Goal: Task Accomplishment & Management: Use online tool/utility

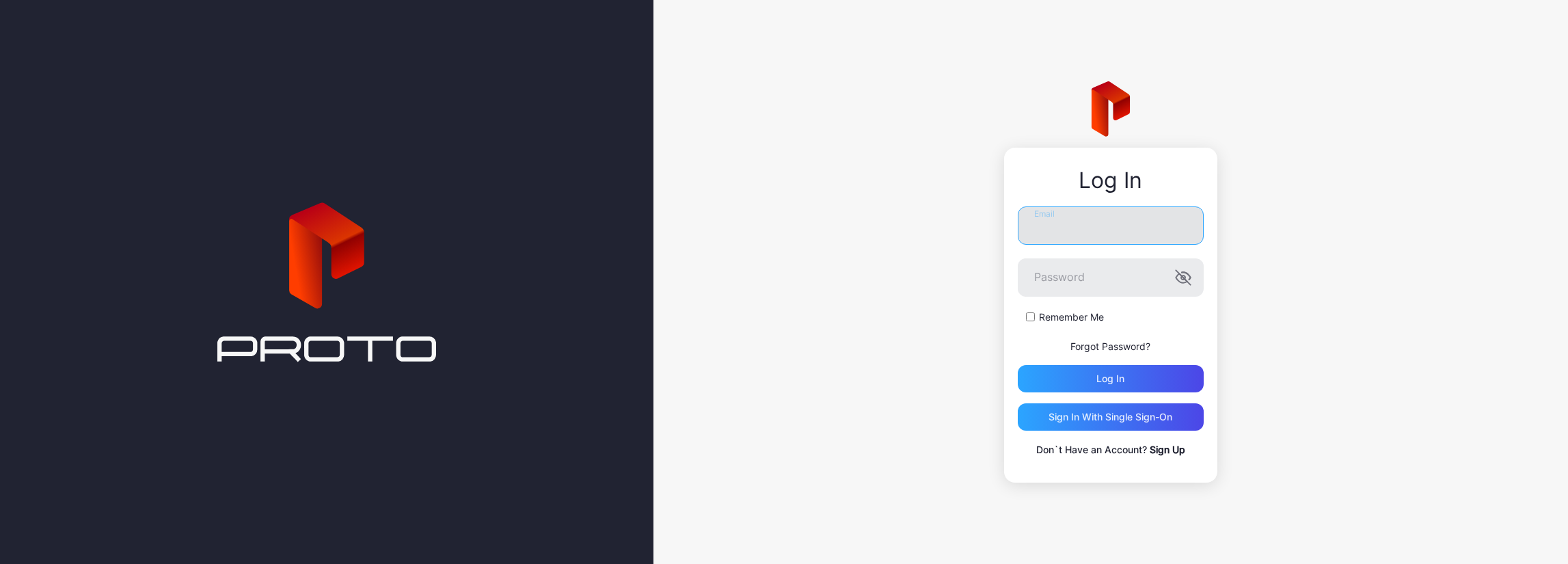
click at [1077, 222] on input "Email" at bounding box center [1111, 225] width 186 height 38
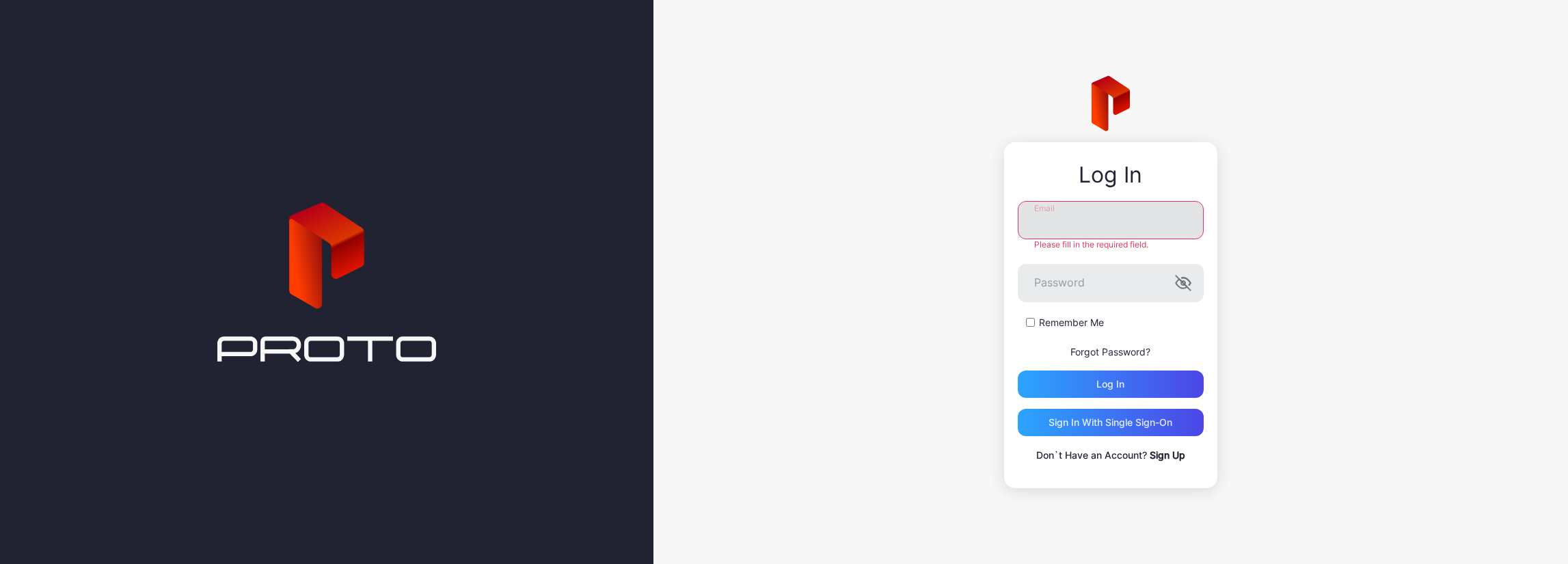
click at [1065, 201] on input "Email" at bounding box center [1111, 219] width 186 height 38
paste input "**********"
type input "**********"
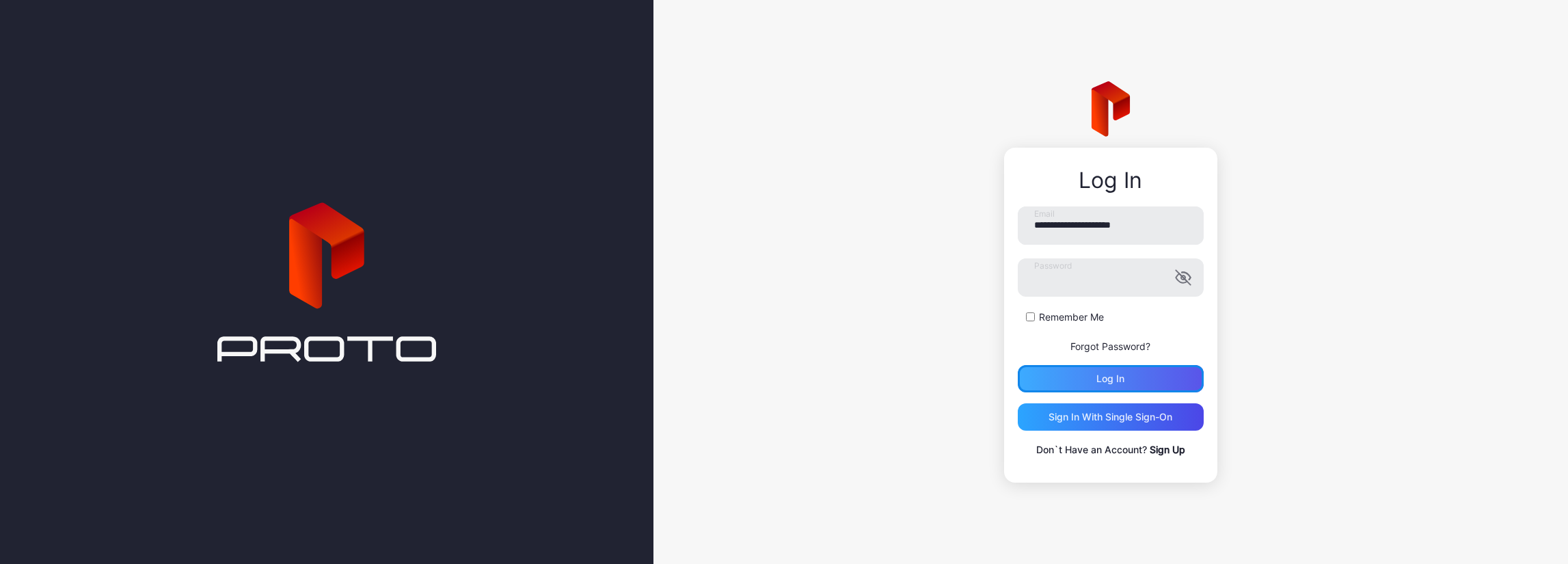
click at [1078, 392] on div "Log in" at bounding box center [1111, 378] width 186 height 27
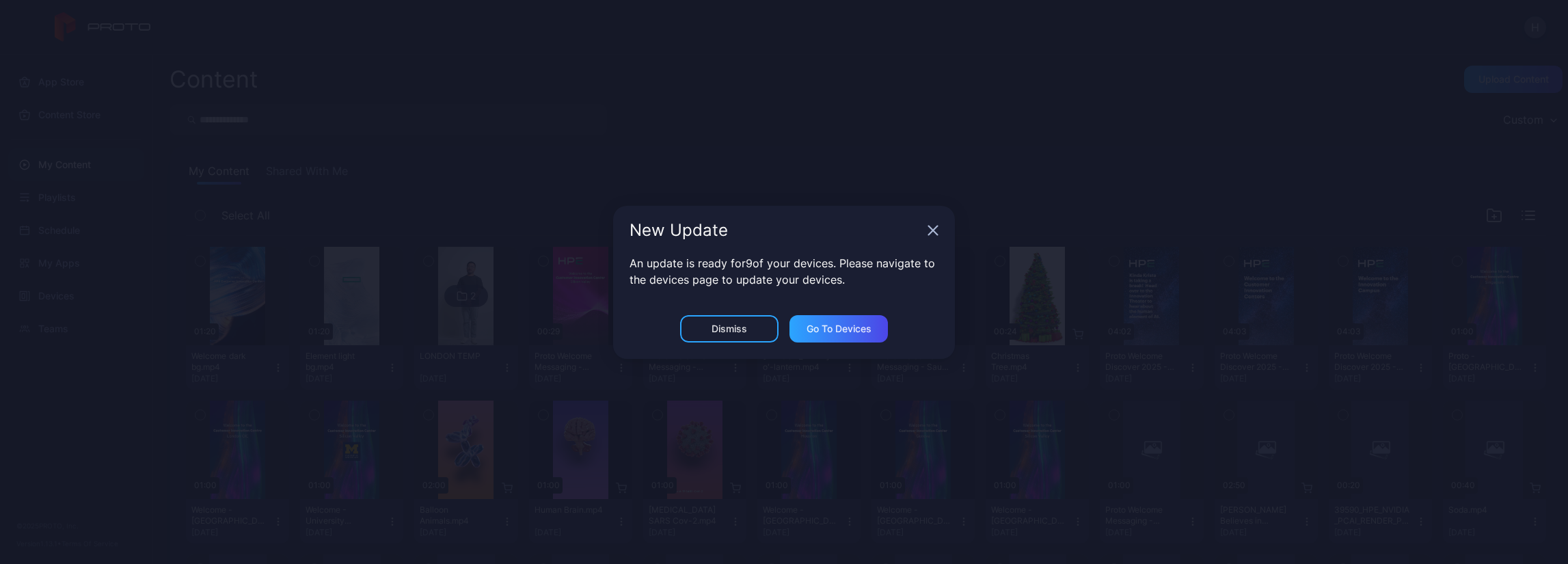
click at [935, 230] on icon "button" at bounding box center [933, 230] width 11 height 11
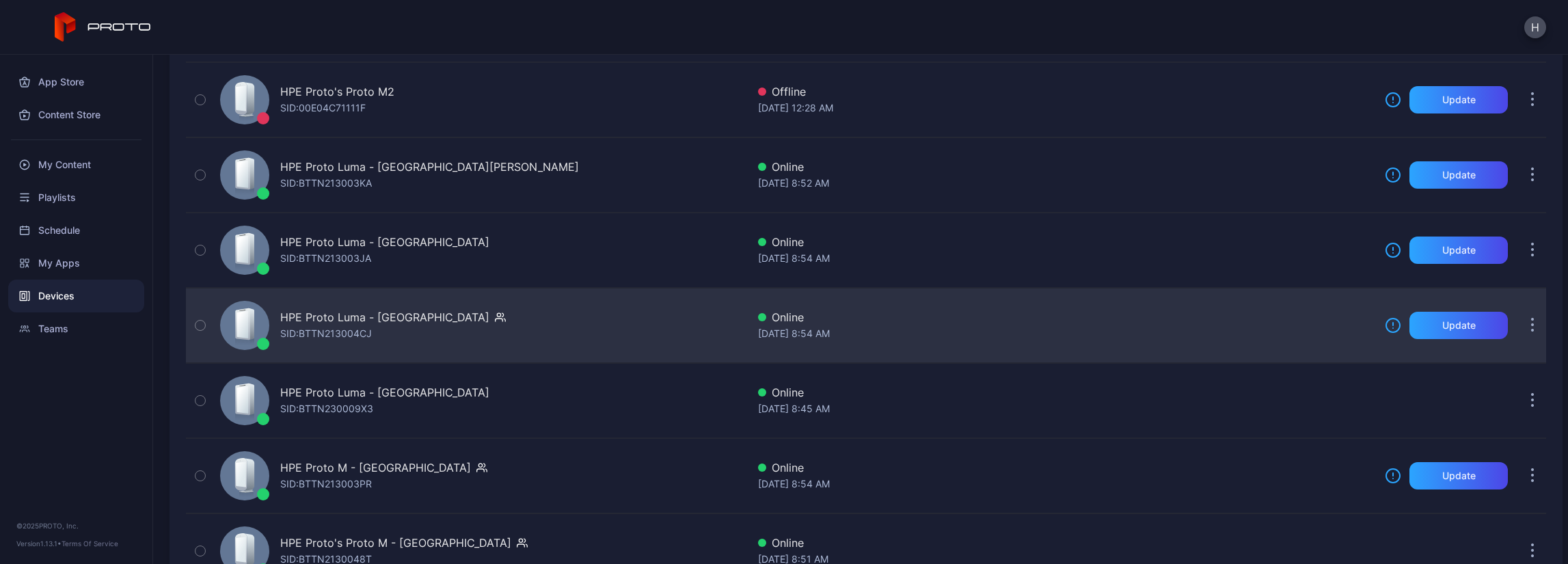
scroll to position [547, 0]
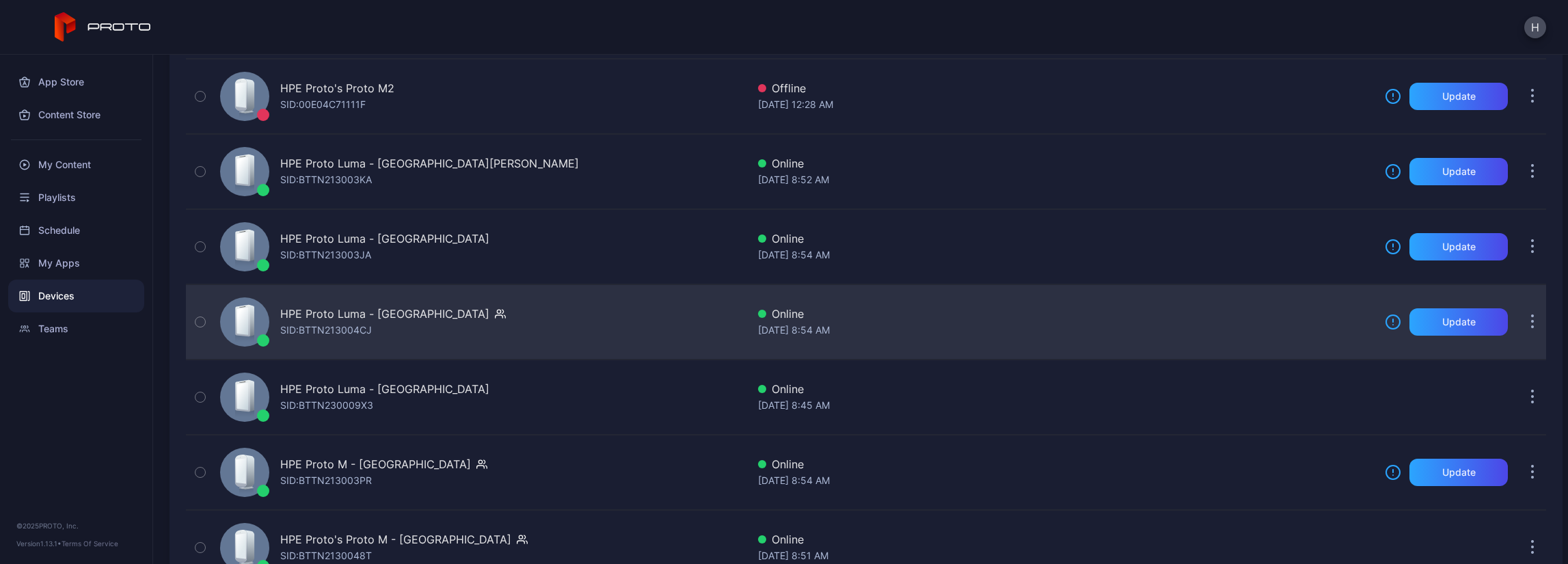
click at [484, 317] on div "HPE Proto Luma - [GEOGRAPHIC_DATA] SID: BTTN213004CJ" at bounding box center [481, 322] width 533 height 68
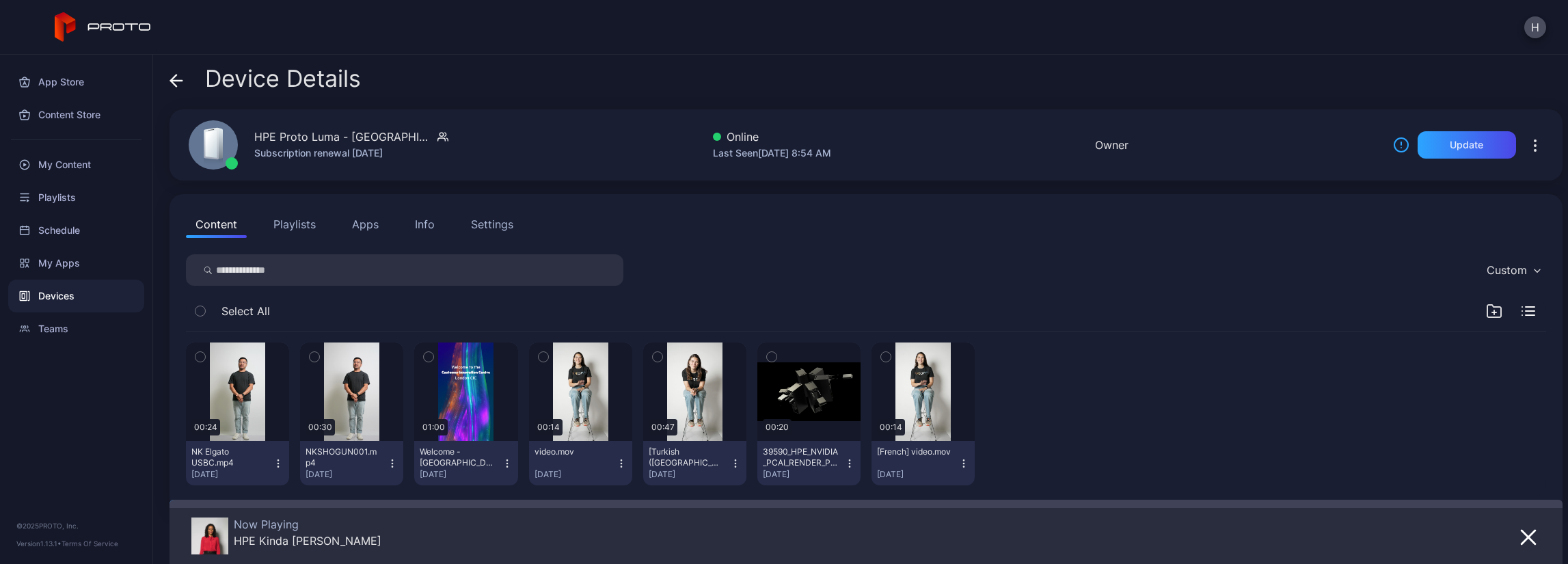
click at [366, 229] on button "Apps" at bounding box center [365, 224] width 46 height 27
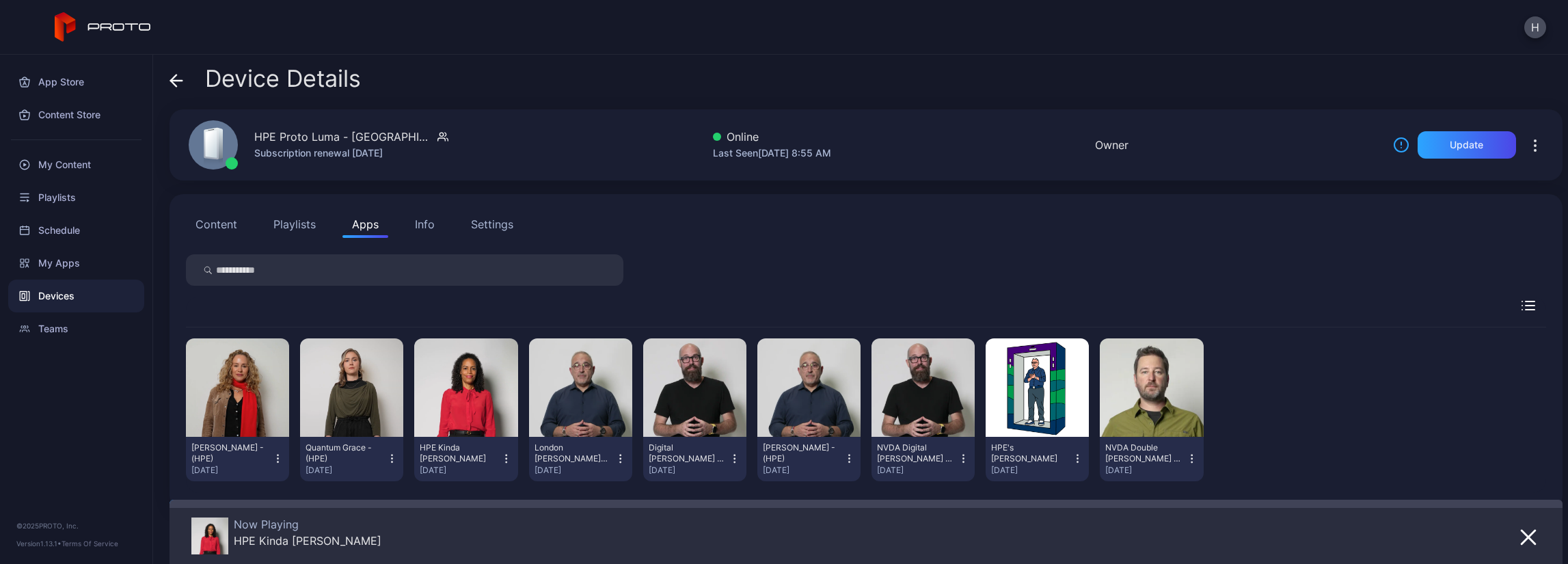
click at [72, 296] on div "Devices" at bounding box center [76, 296] width 136 height 33
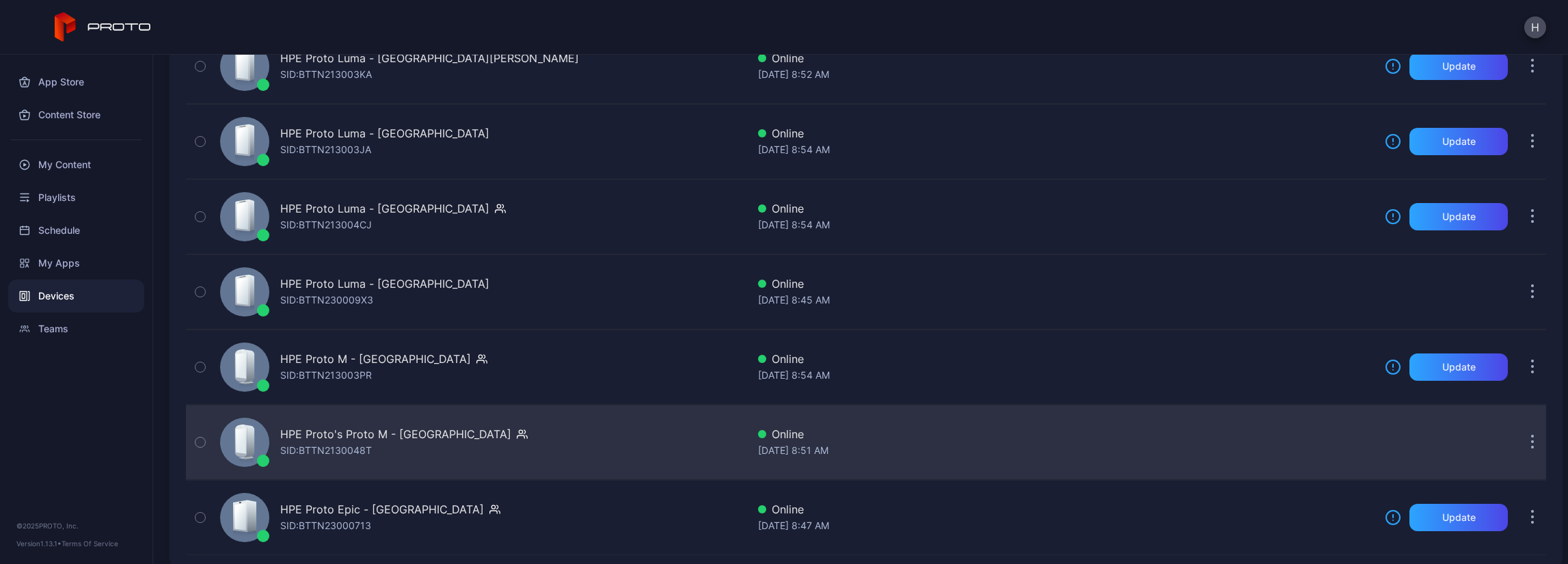
scroll to position [664, 0]
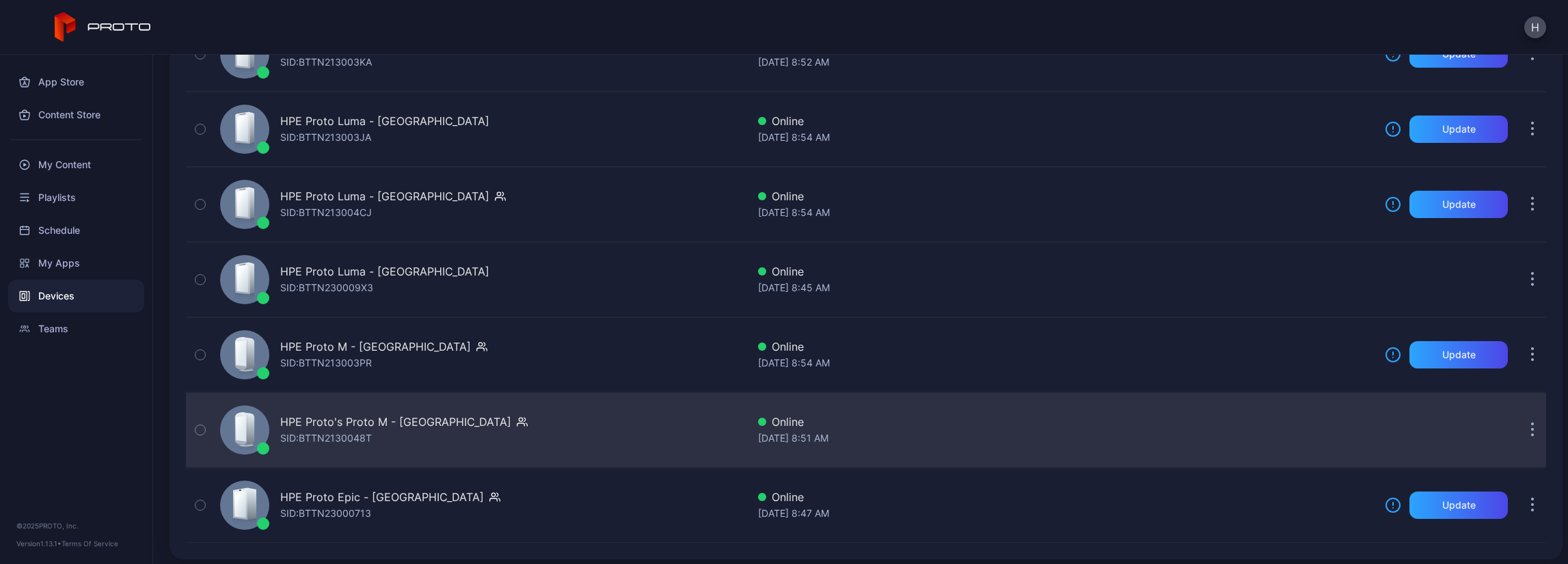
click at [570, 434] on div "HPE Proto's Proto M - London SID: BTTN2130048T" at bounding box center [481, 430] width 533 height 68
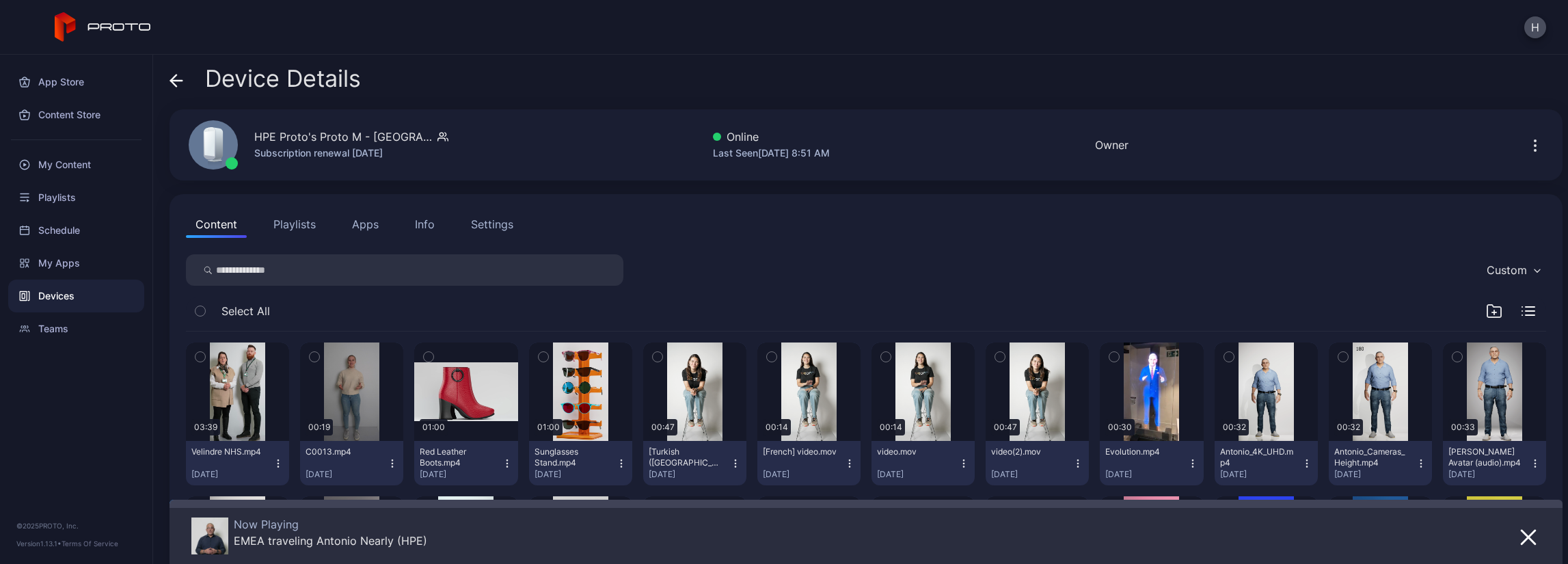
click at [370, 219] on button "Apps" at bounding box center [365, 224] width 46 height 27
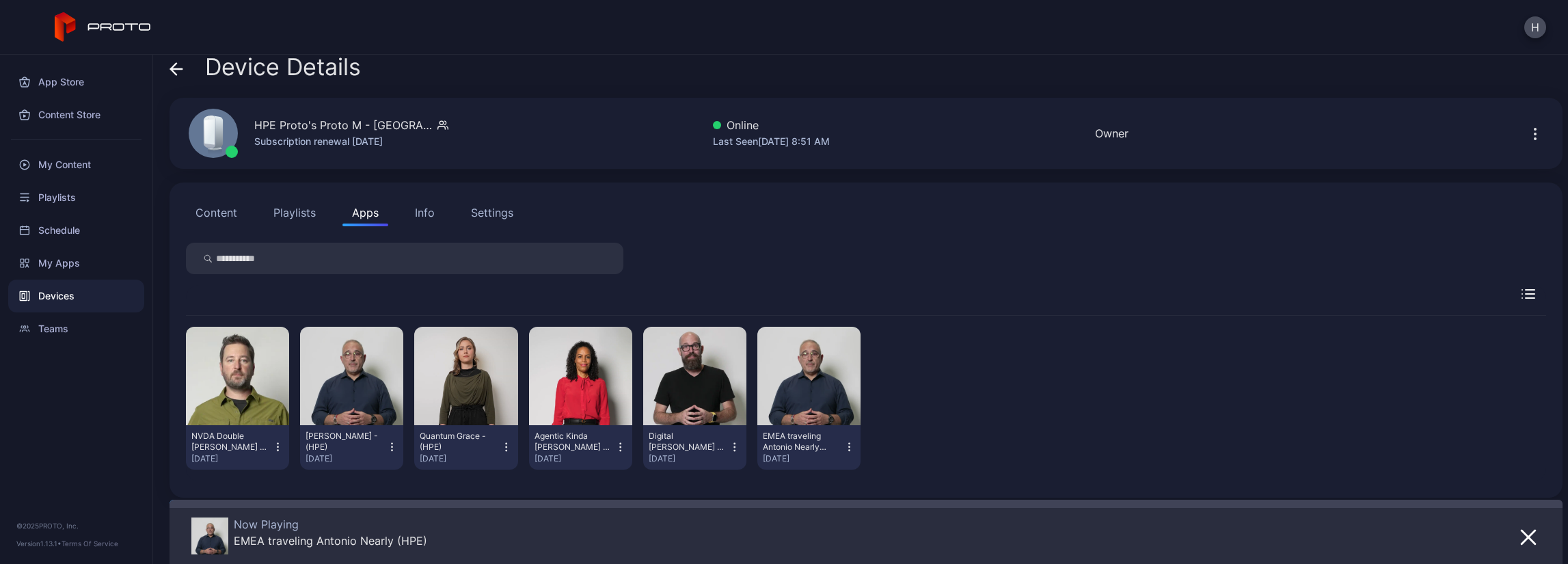
scroll to position [20, 0]
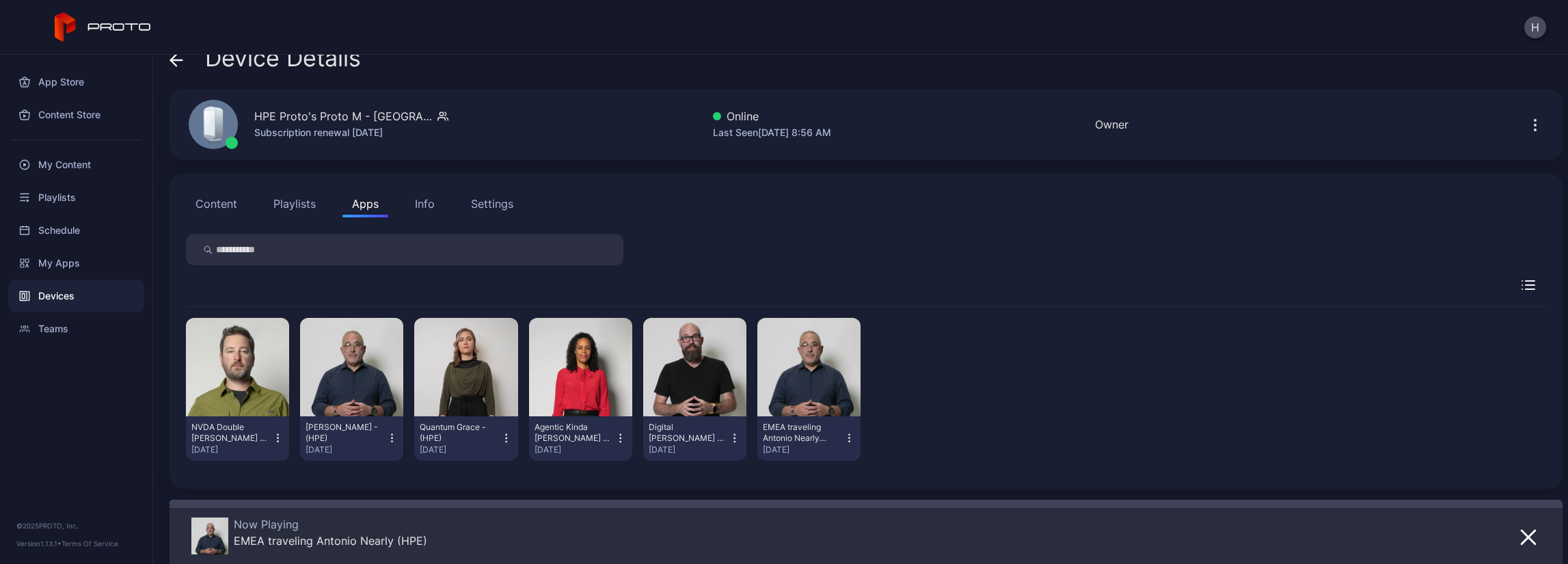
drag, startPoint x: 72, startPoint y: 264, endPoint x: 54, endPoint y: 457, distance: 193.8
click at [55, 467] on div "App Store Content Store My Content Playlists Schedule My Apps Devices Teams © 2…" at bounding box center [76, 309] width 153 height 510
click at [62, 267] on div "My Apps" at bounding box center [76, 263] width 136 height 33
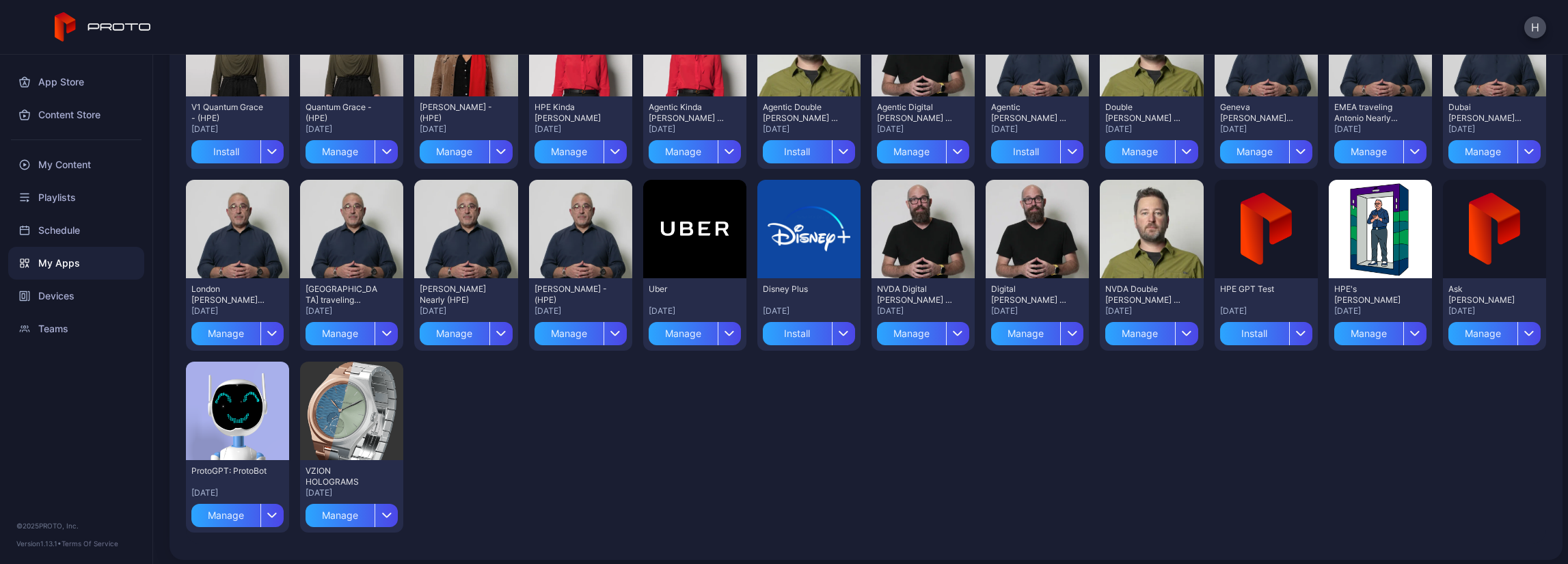
scroll to position [205, 0]
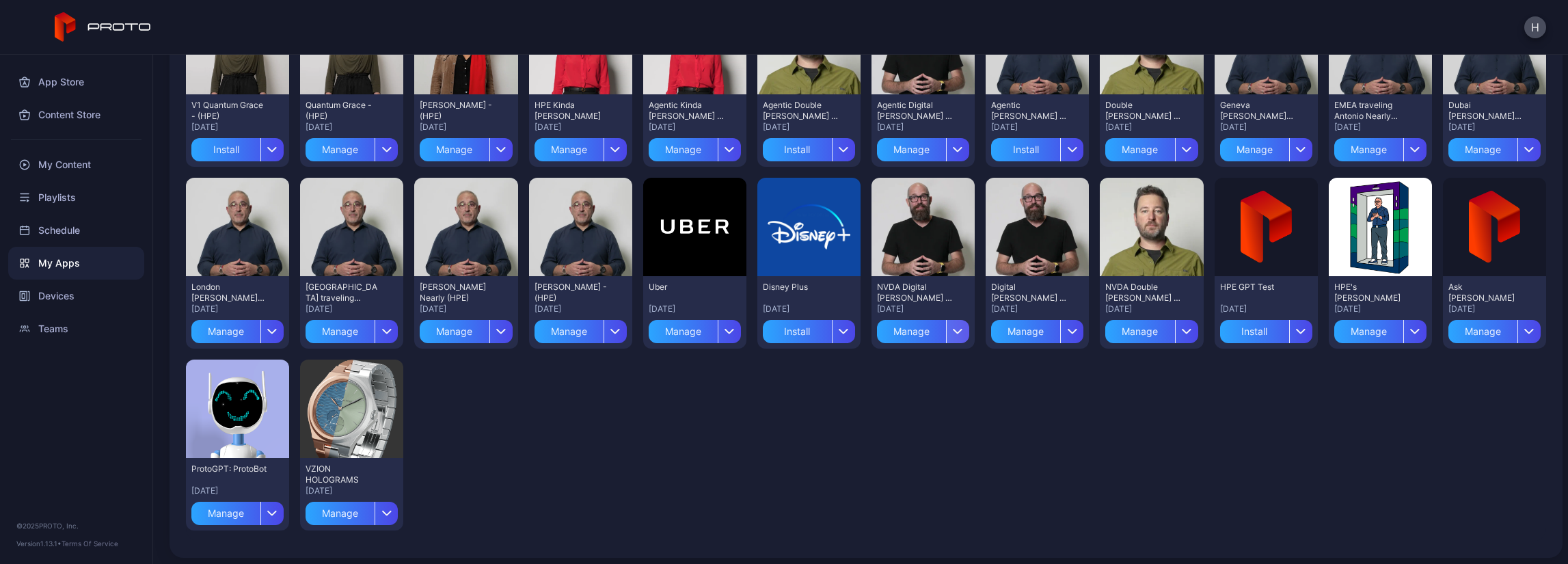
click at [949, 335] on div "button" at bounding box center [958, 331] width 23 height 23
click at [901, 369] on button "Install" at bounding box center [914, 371] width 116 height 44
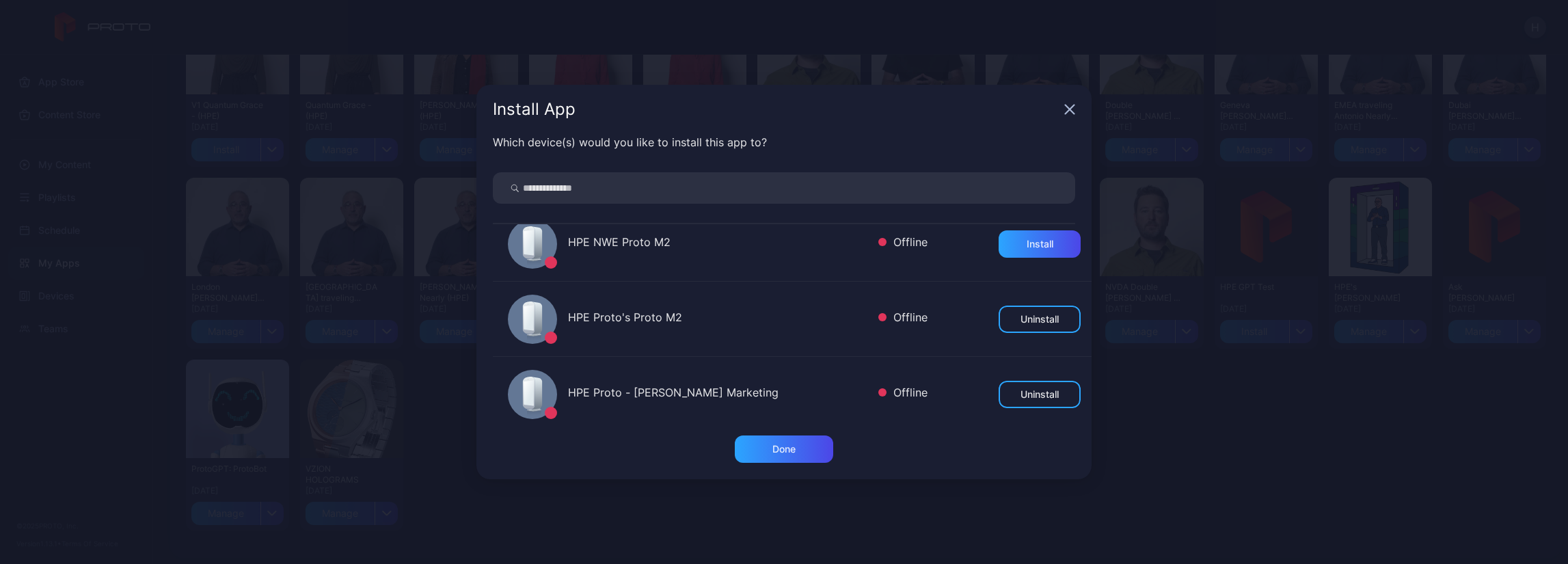
scroll to position [274, 0]
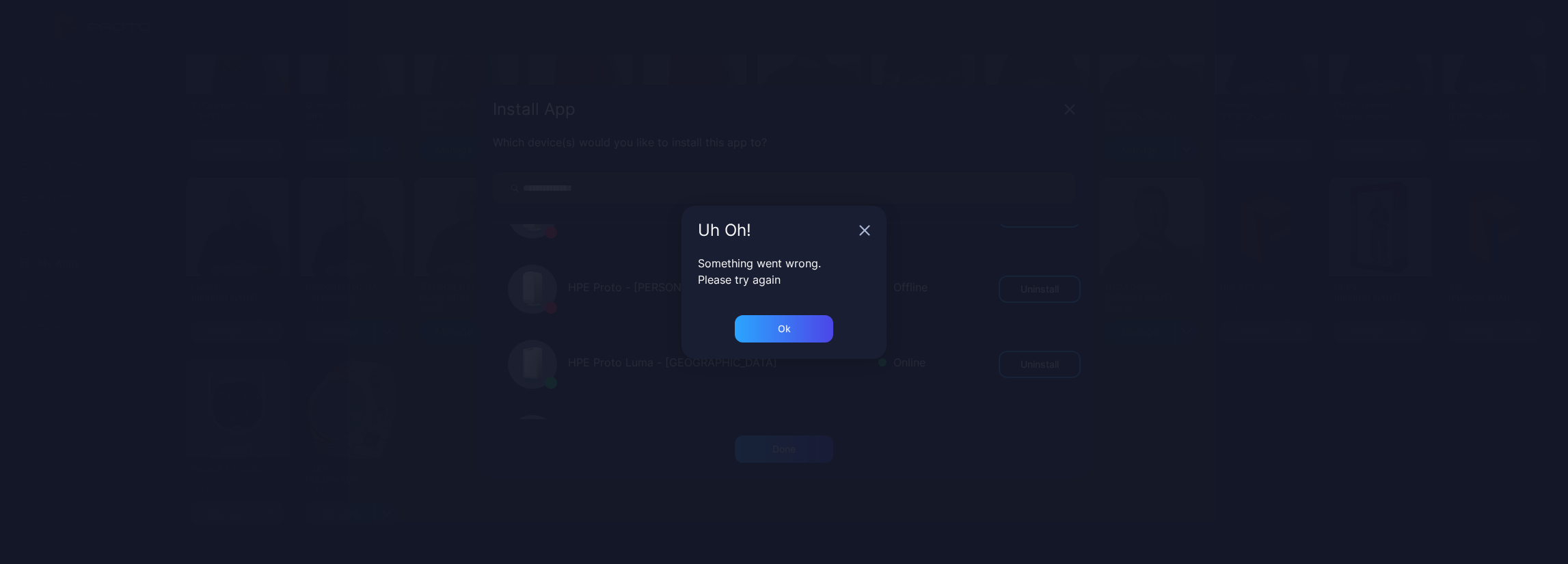
click at [857, 236] on div "Uh Oh!" at bounding box center [784, 230] width 205 height 49
click at [862, 232] on icon "button" at bounding box center [865, 230] width 11 height 11
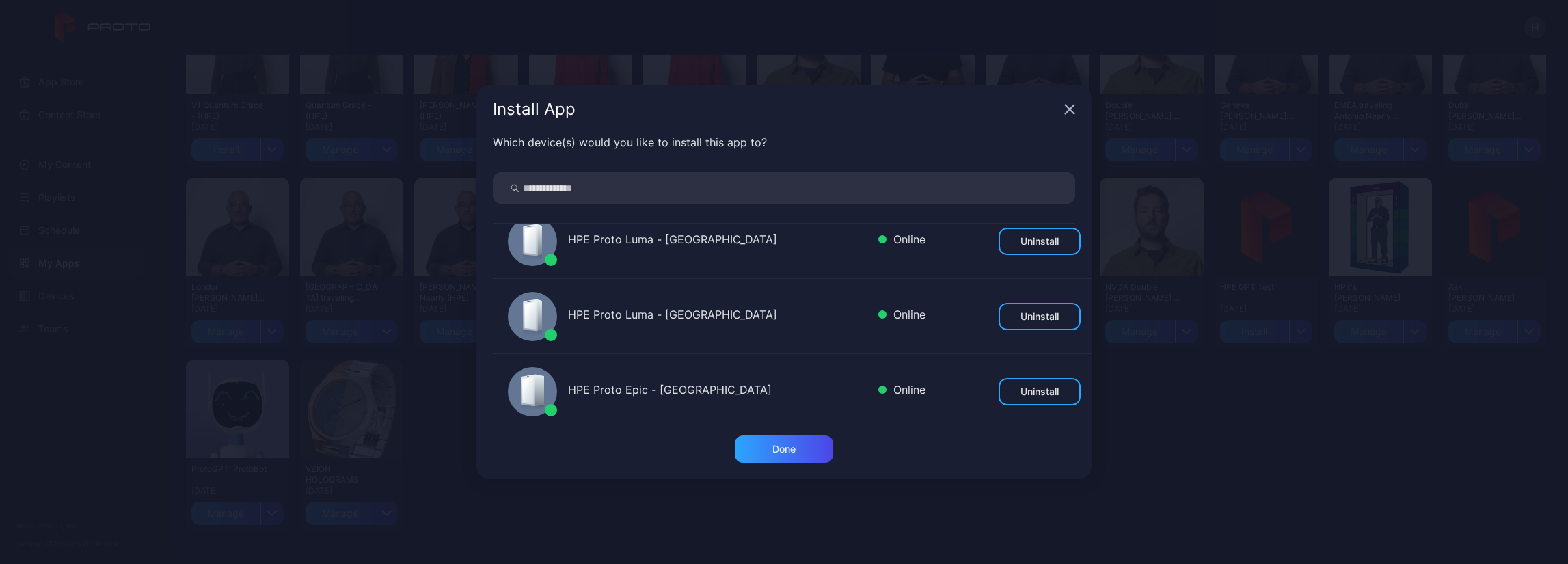
scroll to position [684, 0]
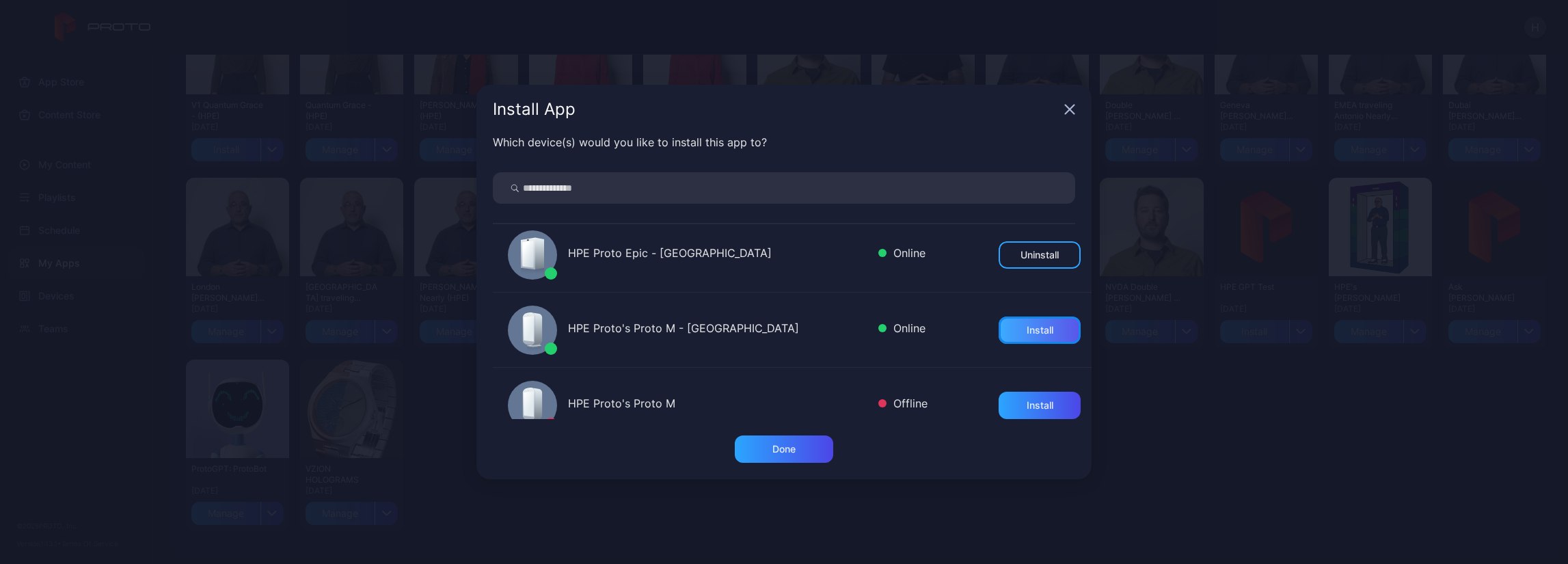
click at [1027, 334] on div "Install" at bounding box center [1040, 331] width 26 height 11
click at [800, 443] on div "Done" at bounding box center [784, 449] width 99 height 27
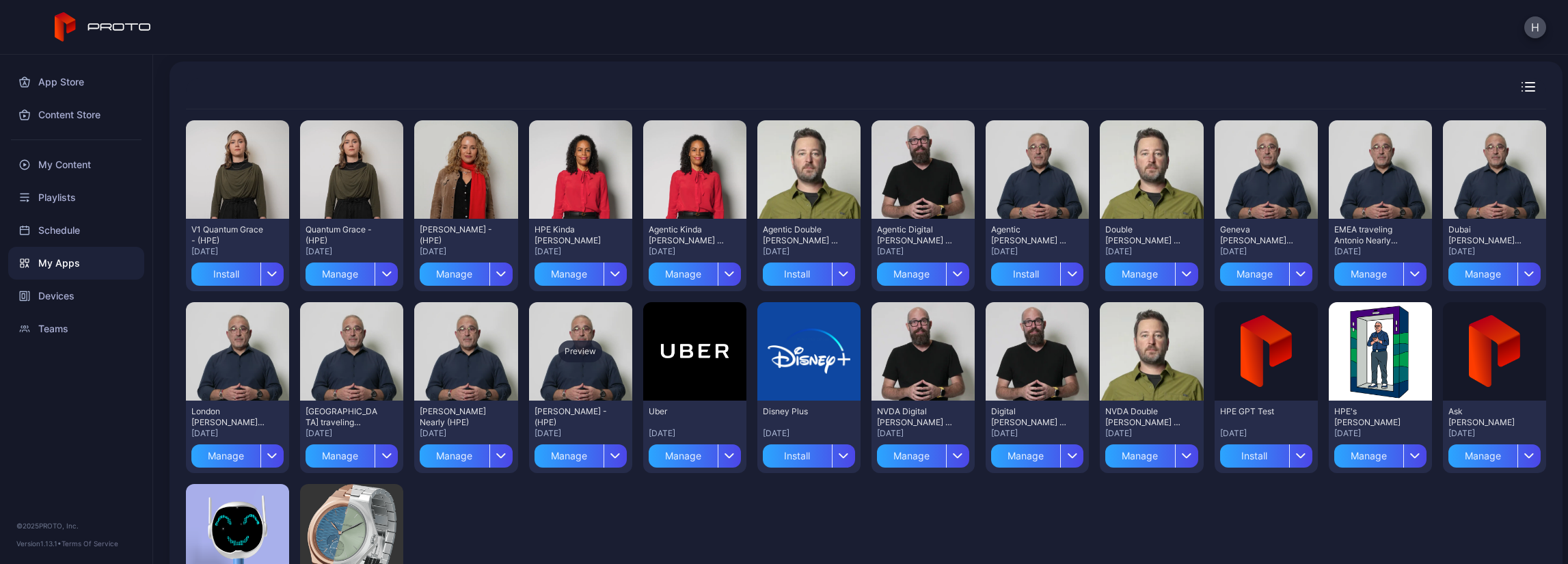
scroll to position [0, 0]
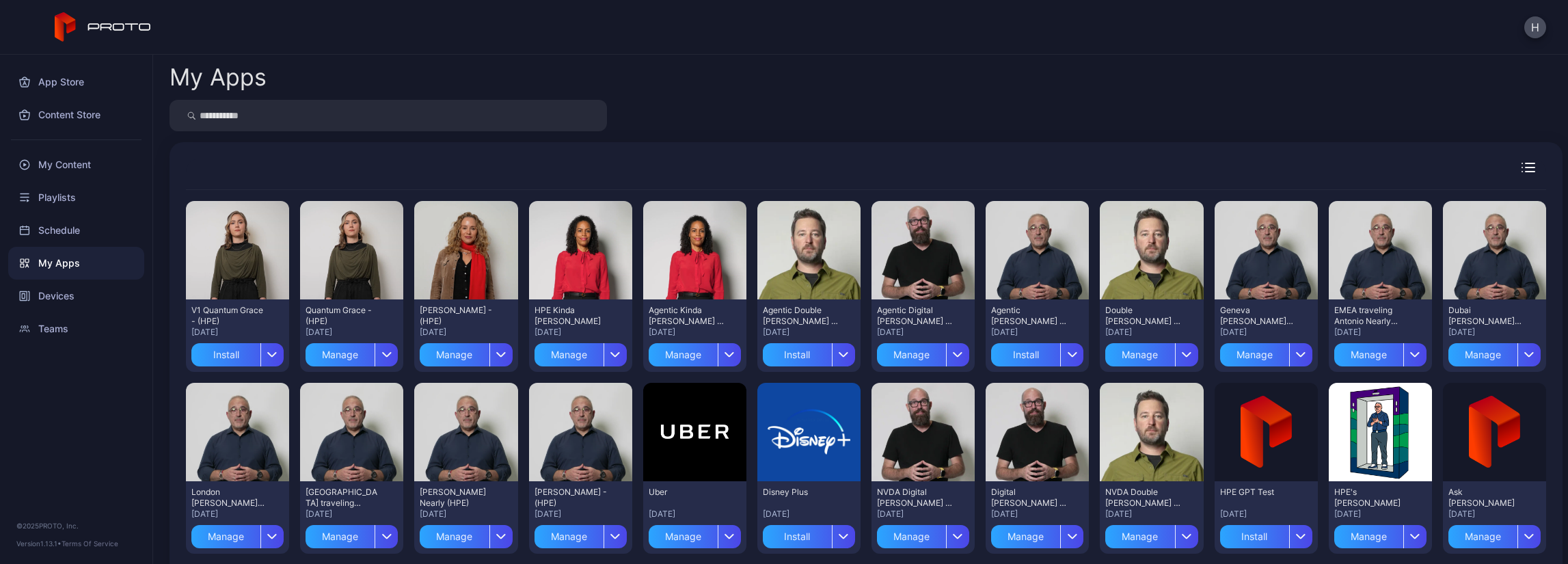
click at [44, 268] on div "My Apps" at bounding box center [76, 263] width 136 height 33
click at [49, 289] on div "Devices" at bounding box center [76, 296] width 136 height 33
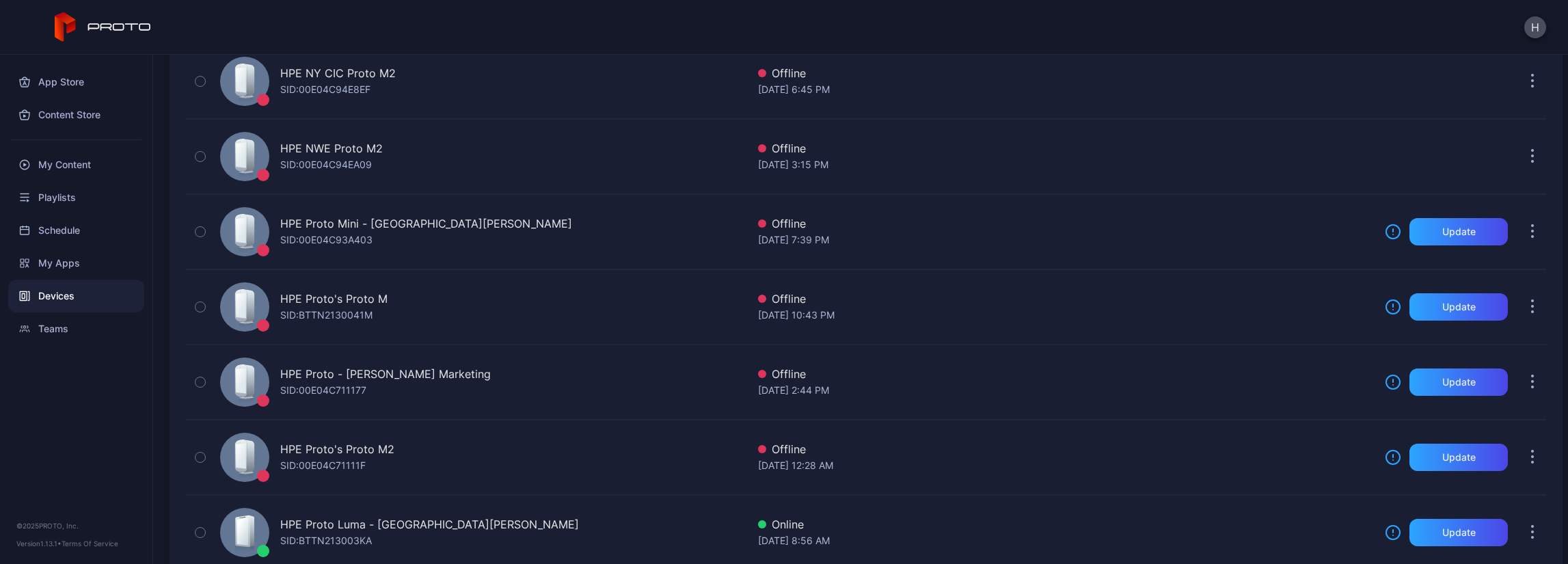
scroll to position [117, 0]
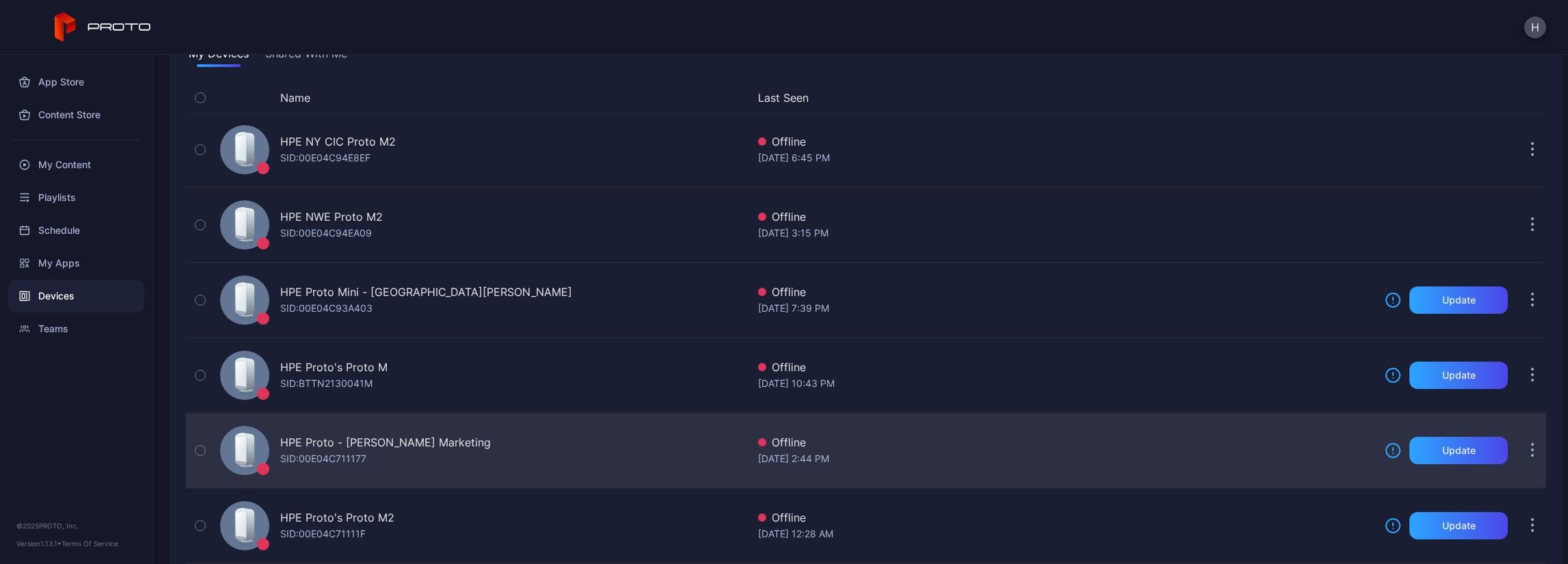
click at [661, 456] on div "HPE Proto - [PERSON_NAME] Marketing SID: 00E04C711177" at bounding box center [481, 450] width 533 height 68
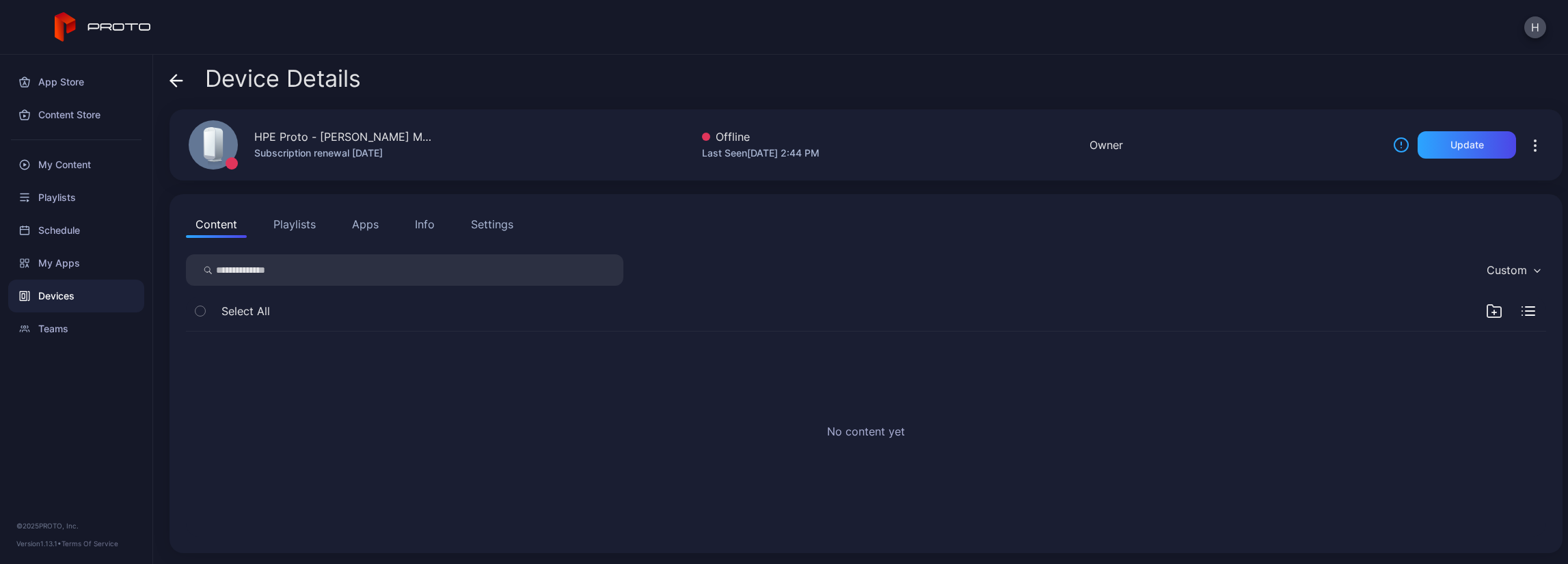
click at [366, 226] on button "Apps" at bounding box center [365, 224] width 46 height 27
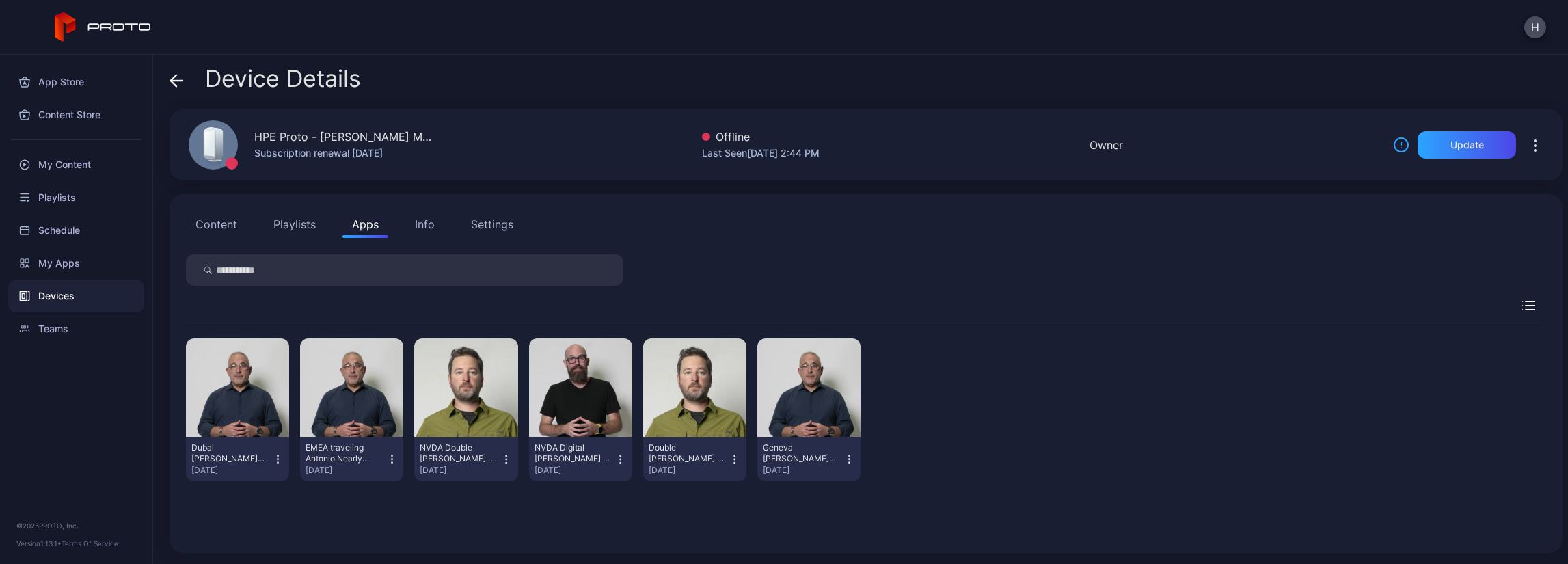
click at [68, 299] on div "Devices" at bounding box center [76, 296] width 136 height 33
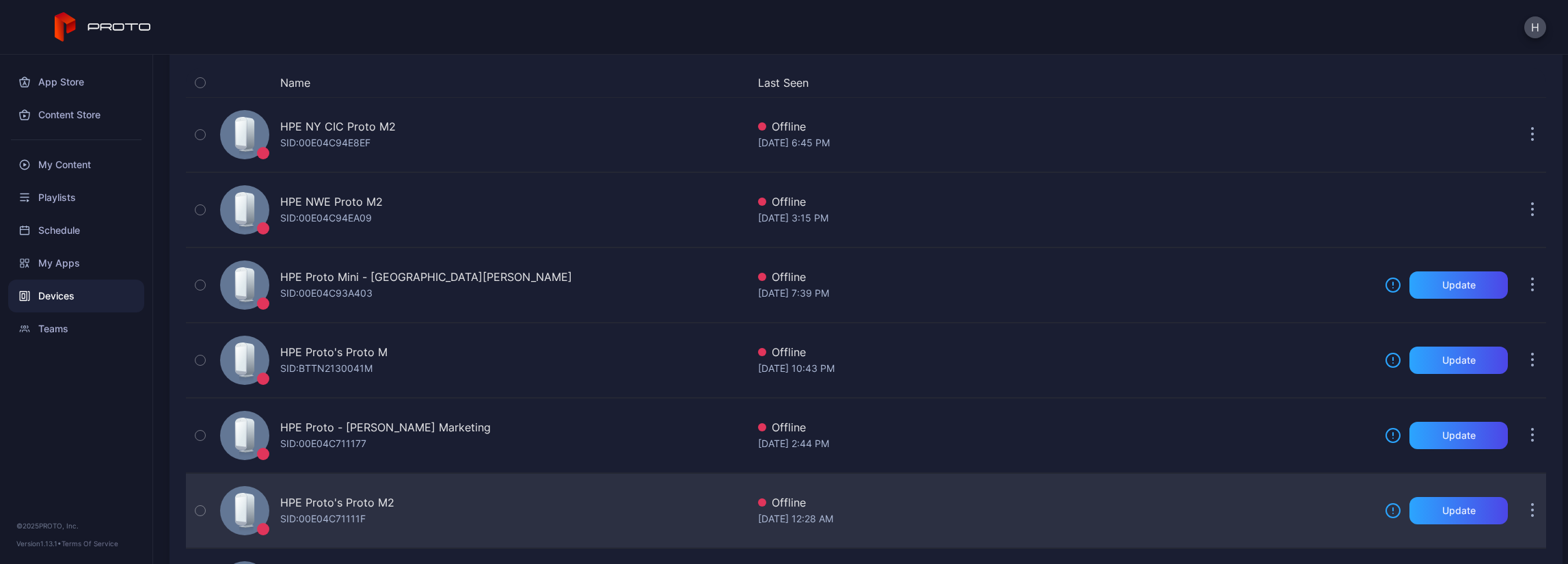
scroll to position [205, 0]
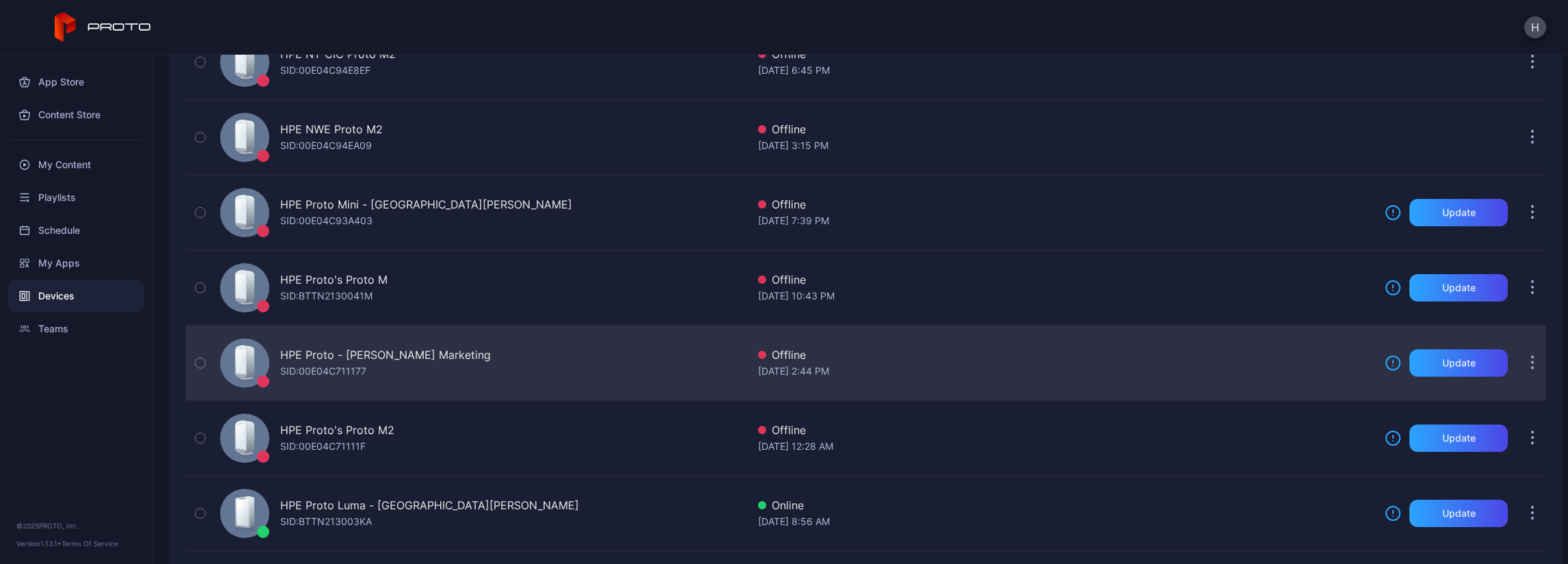
click at [624, 363] on div "HPE Proto - [PERSON_NAME] Marketing SID: 00E04C711177" at bounding box center [481, 363] width 533 height 68
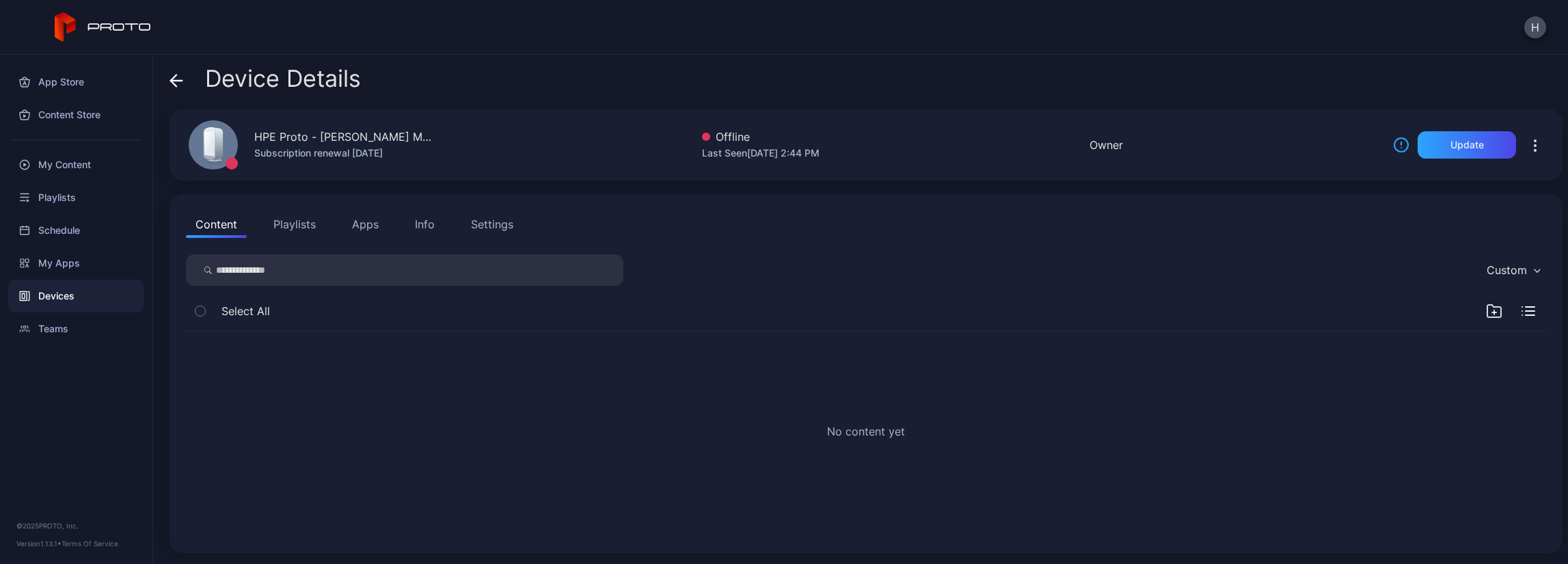
click at [375, 223] on button "Apps" at bounding box center [365, 224] width 46 height 27
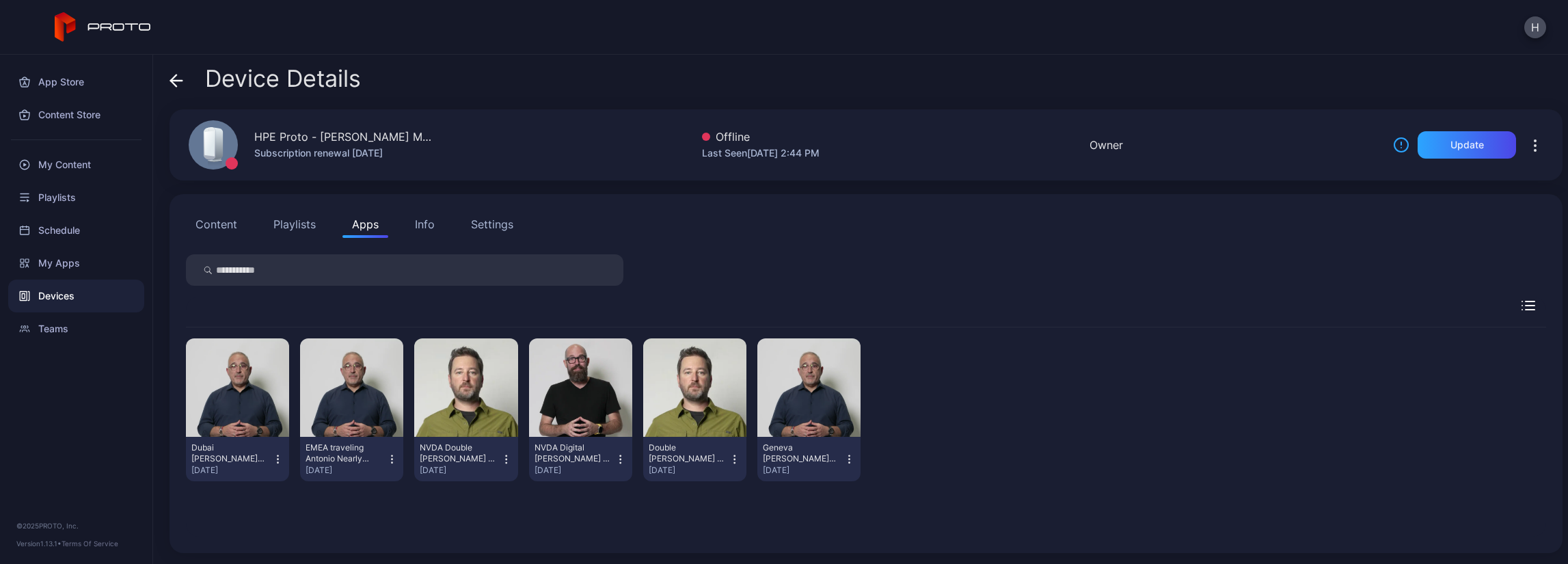
click at [47, 299] on div "Devices" at bounding box center [76, 296] width 136 height 33
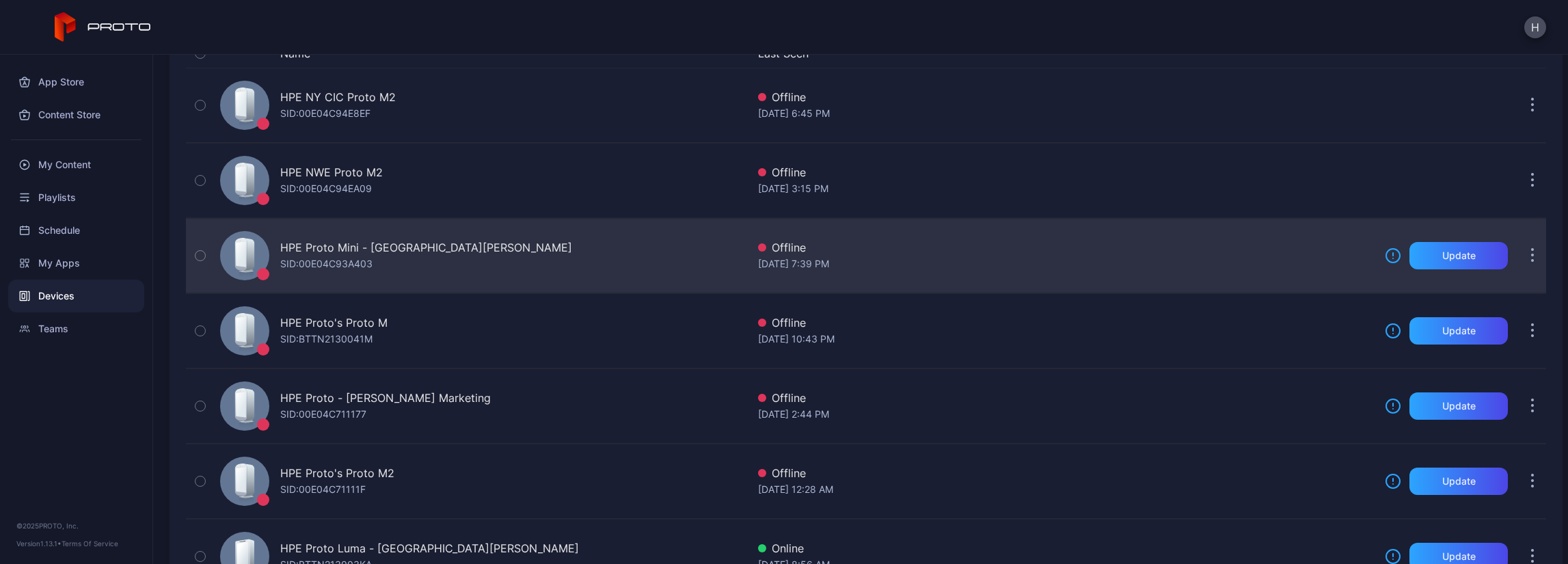
scroll to position [205, 0]
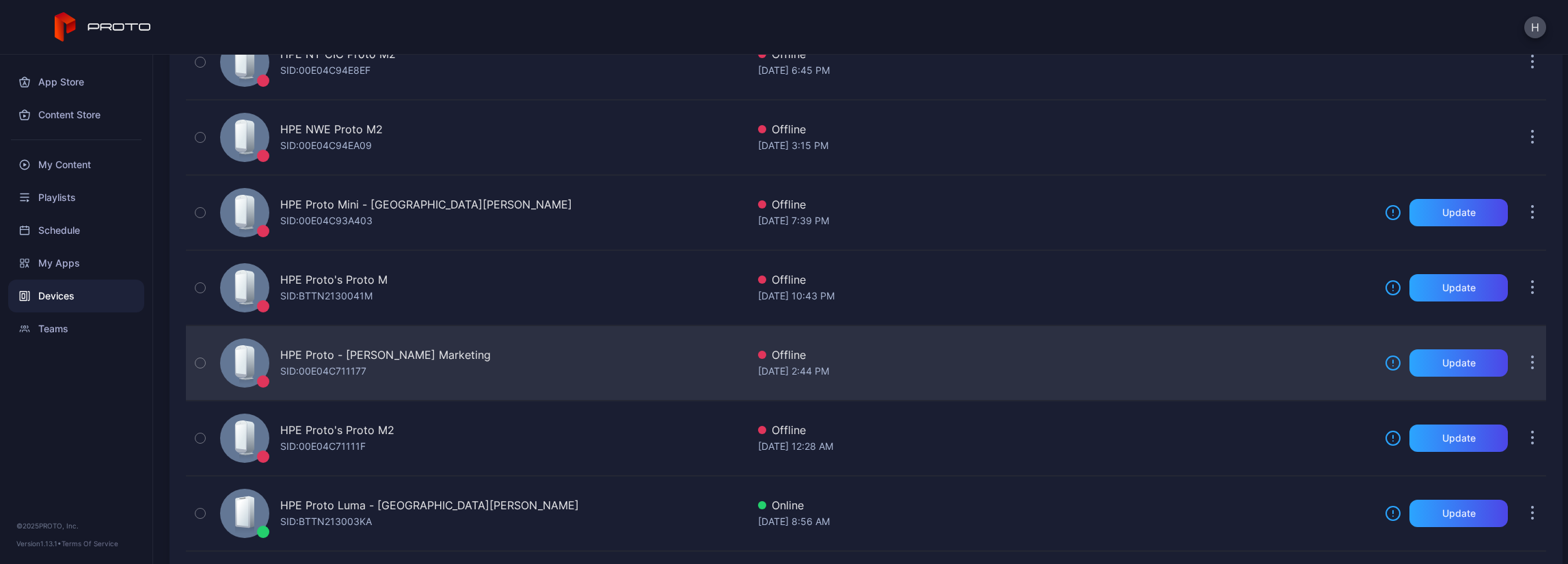
click at [594, 358] on div "HPE Proto - [PERSON_NAME] Marketing SID: 00E04C711177" at bounding box center [481, 363] width 533 height 68
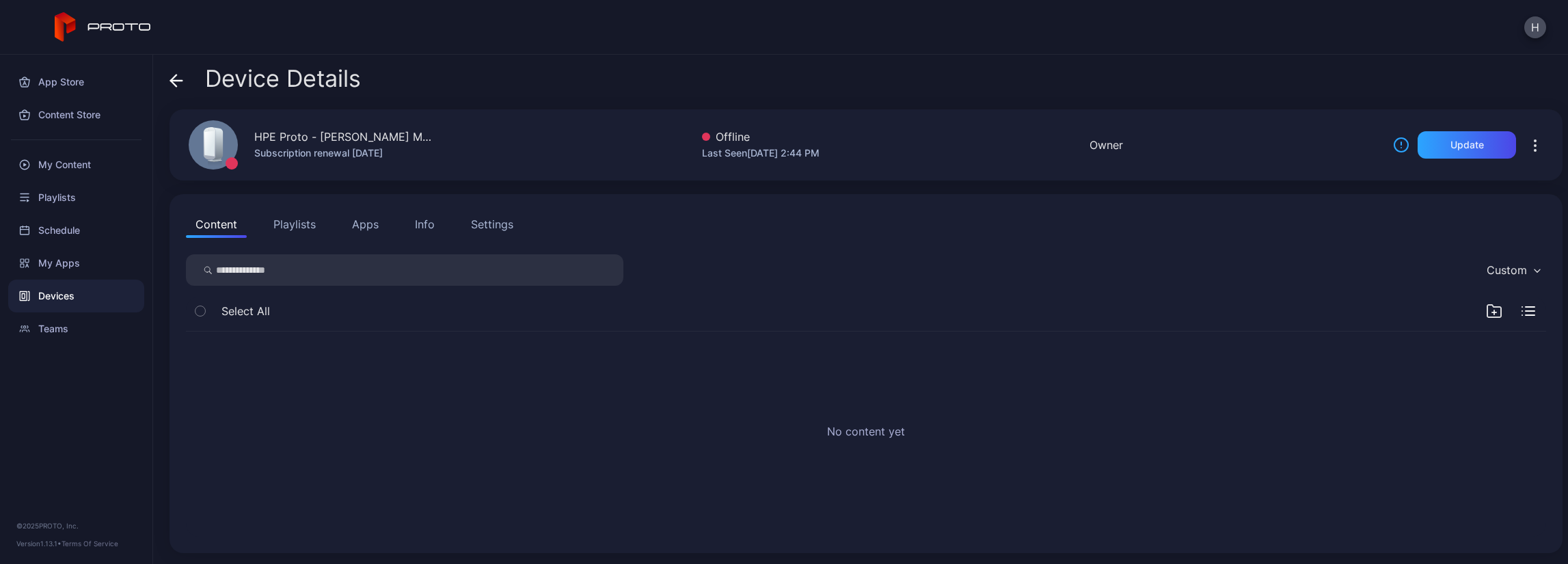
click at [355, 225] on button "Apps" at bounding box center [365, 224] width 46 height 27
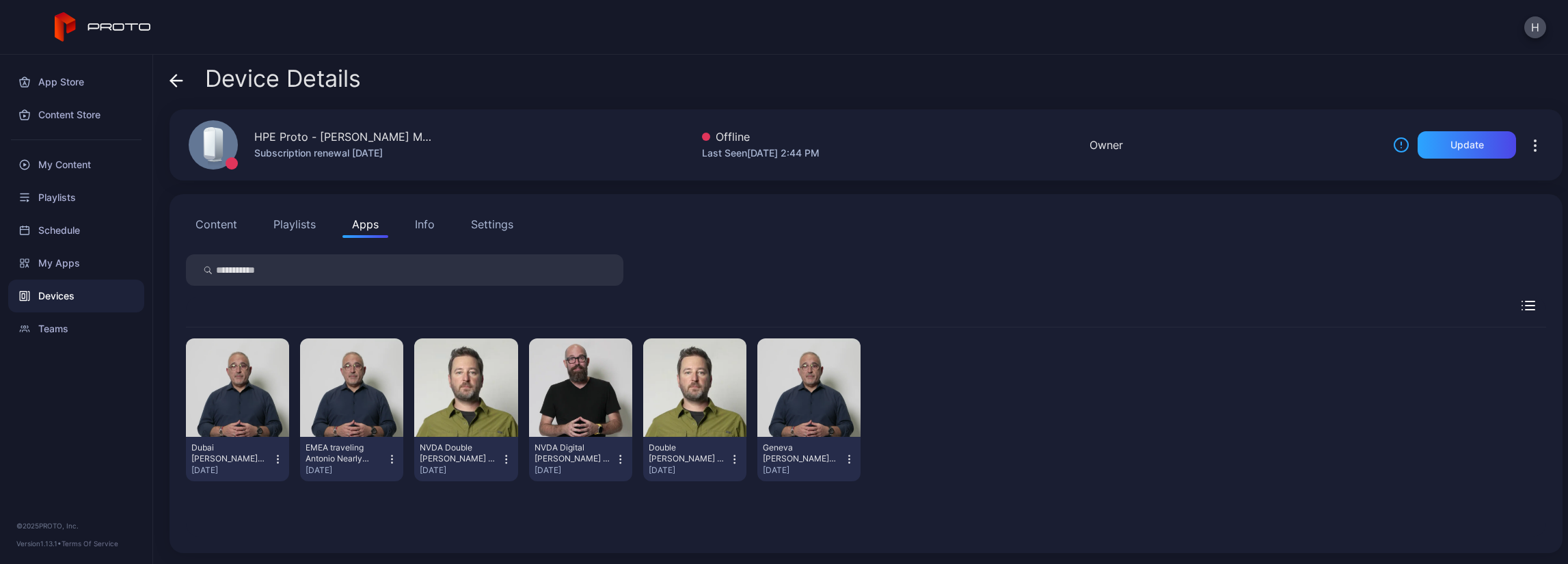
click at [1091, 414] on div "[GEOGRAPHIC_DATA] Antonio Nearly (HPE) [DATE] EMEA traveling Antonio Nearly (HP…" at bounding box center [866, 410] width 1360 height 165
click at [54, 300] on div "Devices" at bounding box center [76, 296] width 136 height 33
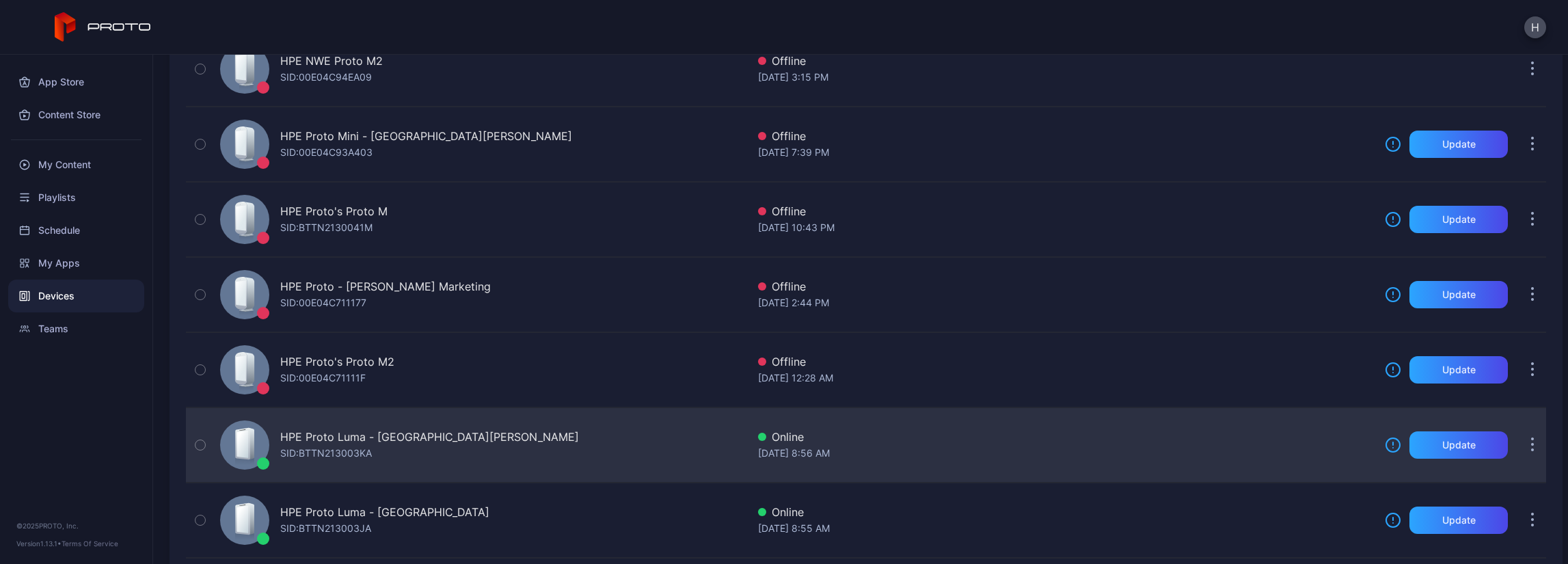
scroll to position [342, 0]
